Goal: Transaction & Acquisition: Purchase product/service

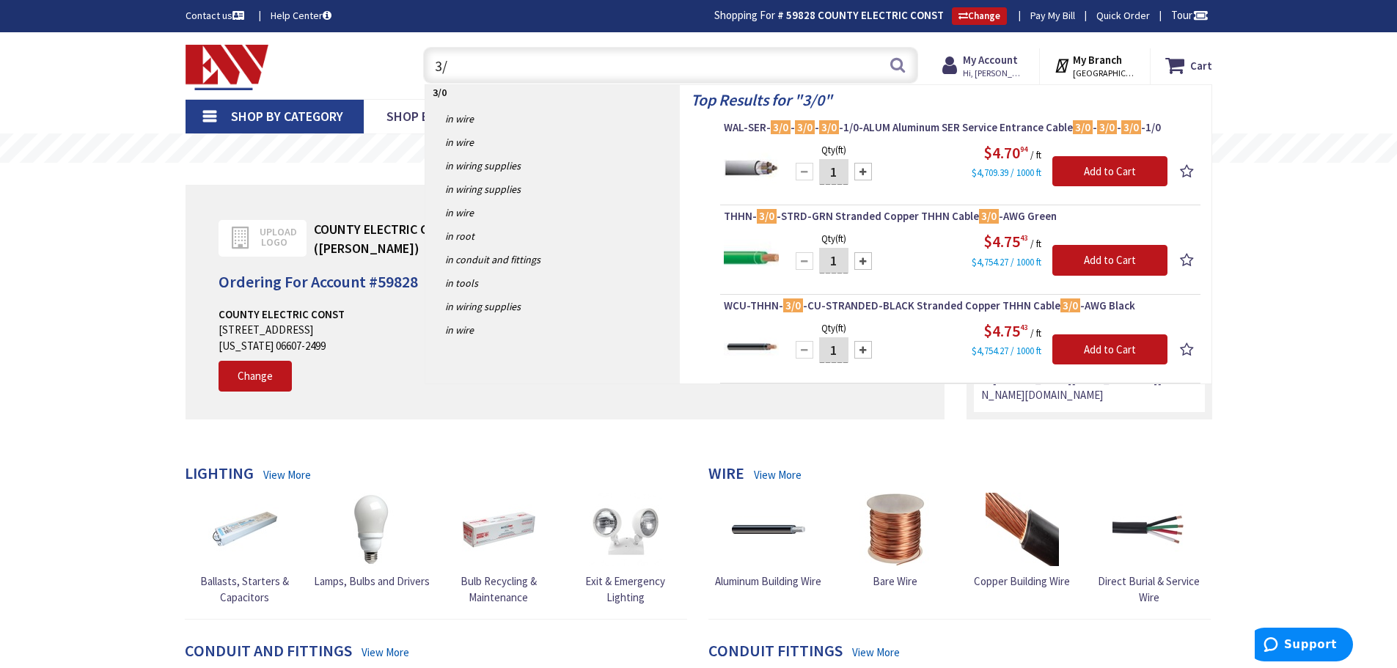
type input "3"
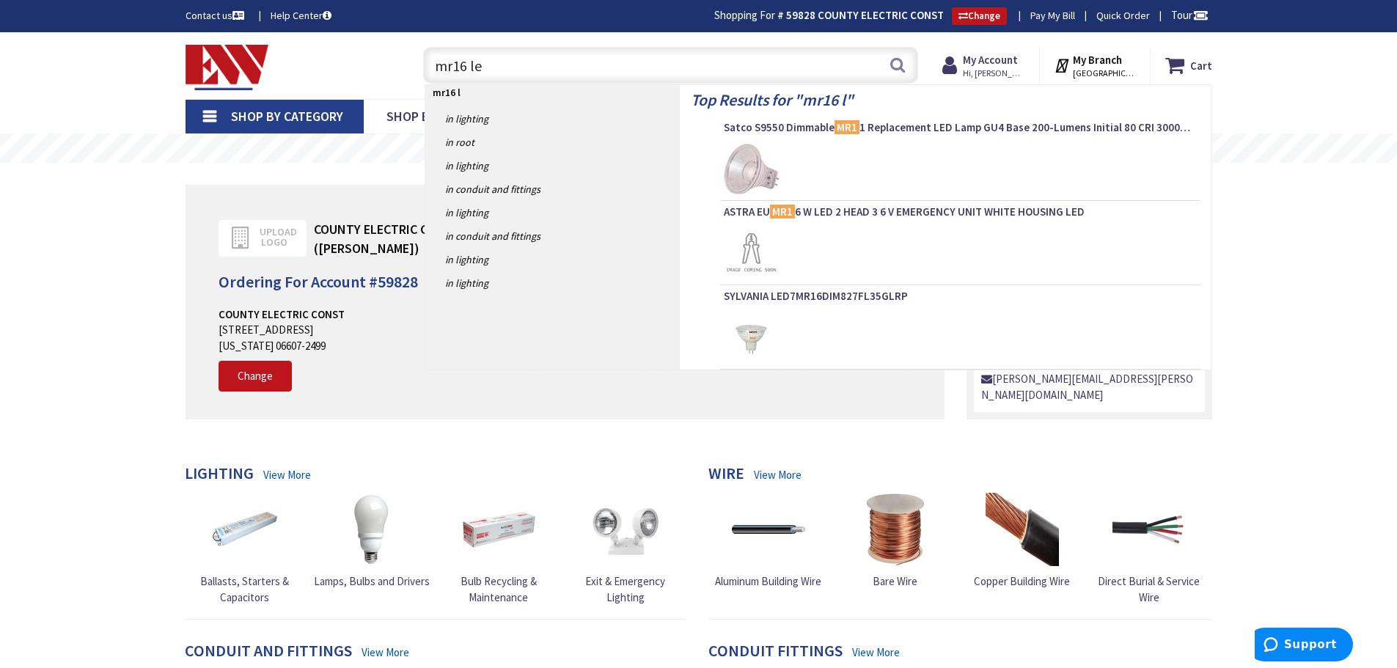
type input "mr16 led"
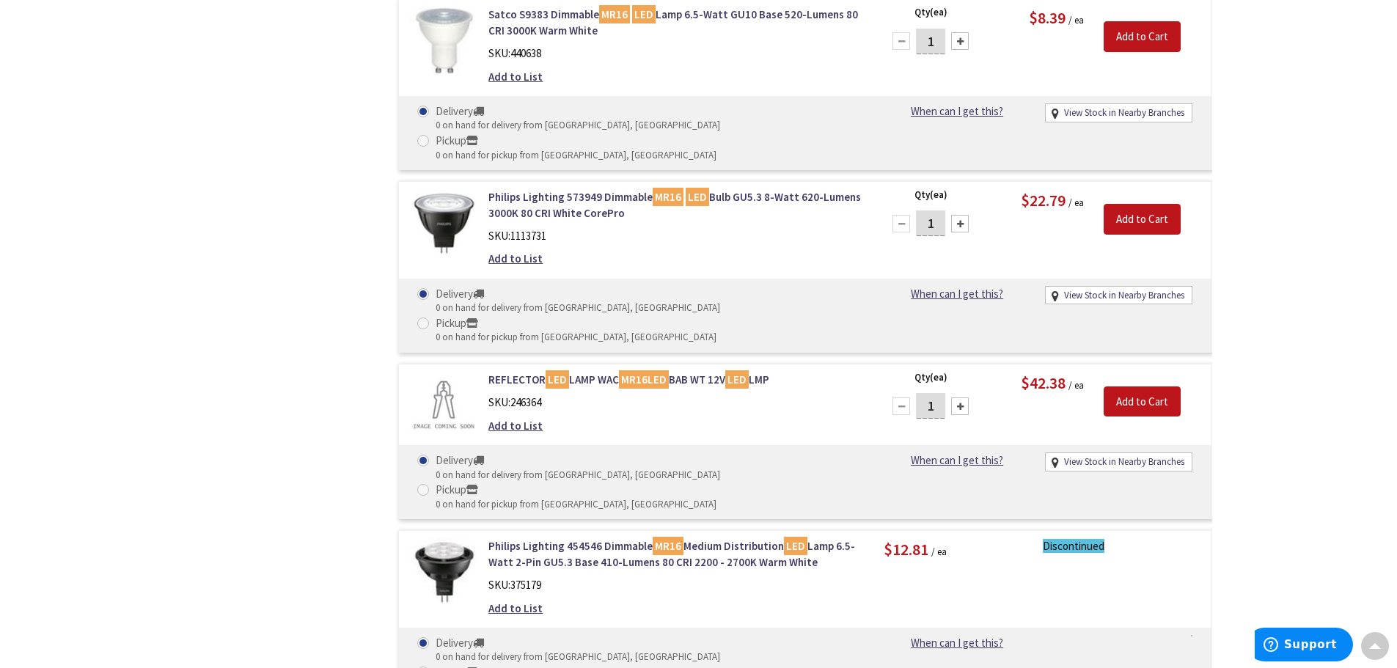
scroll to position [1873, 0]
